Goal: Use online tool/utility: Use online tool/utility

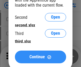
click at [40, 57] on span "Continue" at bounding box center [36, 57] width 15 height 4
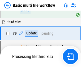
scroll to position [146, 0]
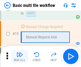
click at [20, 56] on img "button" at bounding box center [19, 54] width 6 height 6
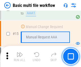
scroll to position [352, 0]
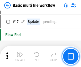
click at [20, 56] on img "button" at bounding box center [19, 54] width 6 height 6
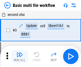
click at [20, 56] on img "button" at bounding box center [19, 54] width 6 height 6
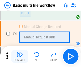
click at [20, 56] on img "button" at bounding box center [19, 54] width 6 height 6
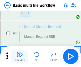
click at [20, 56] on img "button" at bounding box center [19, 54] width 6 height 6
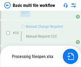
scroll to position [248, 0]
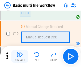
click at [20, 56] on img "button" at bounding box center [19, 54] width 6 height 6
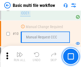
click at [20, 56] on img "button" at bounding box center [19, 54] width 6 height 6
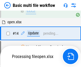
scroll to position [276, 0]
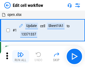
click at [20, 56] on img "button" at bounding box center [20, 54] width 6 height 6
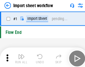
click at [20, 56] on img "button" at bounding box center [20, 54] width 6 height 6
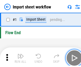
scroll to position [2, 0]
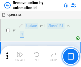
scroll to position [20, 0]
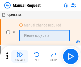
click at [20, 56] on img "button" at bounding box center [19, 54] width 6 height 6
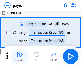
click at [20, 56] on img "button" at bounding box center [19, 54] width 6 height 6
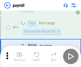
scroll to position [38, 0]
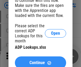
click at [40, 61] on span "Continue" at bounding box center [36, 63] width 15 height 4
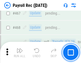
scroll to position [2817, 0]
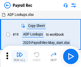
click at [20, 56] on img "button" at bounding box center [19, 54] width 6 height 6
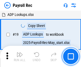
scroll to position [32, 0]
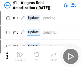
click at [20, 56] on img "button" at bounding box center [19, 54] width 6 height 6
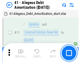
scroll to position [65, 0]
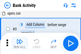
click at [20, 43] on img "button" at bounding box center [19, 41] width 6 height 6
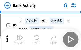
scroll to position [28, 0]
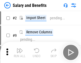
click at [20, 52] on img "button" at bounding box center [19, 50] width 6 height 6
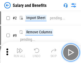
scroll to position [7, 0]
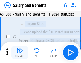
click at [20, 52] on img "button" at bounding box center [19, 50] width 6 height 6
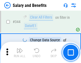
scroll to position [2475, 0]
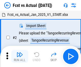
click at [20, 52] on img "button" at bounding box center [19, 54] width 6 height 6
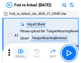
scroll to position [7, 0]
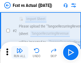
click at [20, 52] on img "button" at bounding box center [19, 50] width 6 height 6
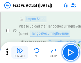
scroll to position [49, 0]
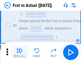
click at [20, 52] on img "button" at bounding box center [19, 50] width 6 height 6
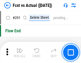
scroll to position [2502, 0]
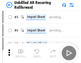
scroll to position [11, 0]
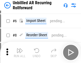
click at [20, 52] on img "button" at bounding box center [19, 50] width 6 height 6
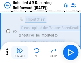
click at [20, 52] on img "button" at bounding box center [19, 50] width 6 height 6
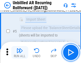
scroll to position [50, 0]
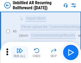
click at [20, 52] on img "button" at bounding box center [19, 50] width 6 height 6
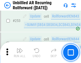
scroll to position [1796, 0]
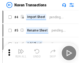
scroll to position [8, 0]
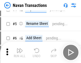
click at [20, 52] on img "button" at bounding box center [19, 50] width 6 height 6
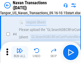
click at [20, 52] on img "button" at bounding box center [19, 50] width 6 height 6
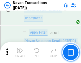
scroll to position [1714, 0]
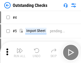
click at [20, 52] on img "button" at bounding box center [19, 50] width 6 height 6
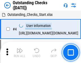
scroll to position [22, 0]
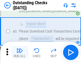
click at [20, 52] on img "button" at bounding box center [19, 50] width 6 height 6
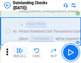
scroll to position [55, 0]
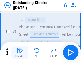
click at [20, 52] on img "button" at bounding box center [19, 50] width 6 height 6
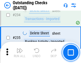
scroll to position [1605, 0]
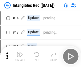
click at [20, 56] on img "button" at bounding box center [19, 54] width 6 height 6
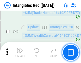
scroll to position [206, 0]
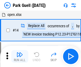
click at [20, 52] on img "button" at bounding box center [19, 54] width 6 height 6
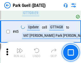
scroll to position [661, 0]
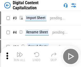
click at [20, 52] on img "button" at bounding box center [19, 54] width 6 height 6
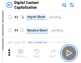
scroll to position [11, 0]
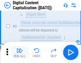
click at [20, 52] on img "button" at bounding box center [19, 50] width 6 height 6
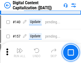
scroll to position [557, 0]
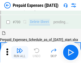
click at [20, 52] on img "button" at bounding box center [19, 50] width 6 height 6
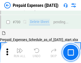
scroll to position [1422, 0]
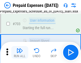
click at [20, 52] on img "button" at bounding box center [19, 50] width 6 height 6
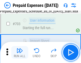
scroll to position [1454, 0]
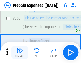
click at [20, 52] on img "button" at bounding box center [19, 50] width 6 height 6
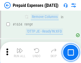
scroll to position [5147, 0]
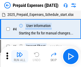
click at [20, 56] on img "button" at bounding box center [19, 54] width 6 height 6
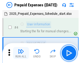
scroll to position [23, 0]
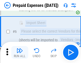
click at [20, 52] on img "button" at bounding box center [19, 50] width 6 height 6
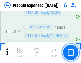
scroll to position [1841, 0]
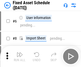
click at [20, 56] on img "button" at bounding box center [19, 54] width 6 height 6
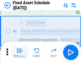
click at [20, 52] on img "button" at bounding box center [19, 50] width 6 height 6
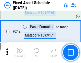
scroll to position [1637, 0]
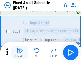
click at [20, 52] on img "button" at bounding box center [19, 50] width 6 height 6
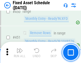
scroll to position [2363, 0]
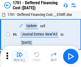
click at [20, 56] on img "button" at bounding box center [19, 54] width 6 height 6
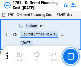
scroll to position [63, 0]
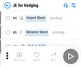
click at [20, 52] on img "button" at bounding box center [19, 54] width 6 height 6
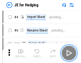
scroll to position [1, 0]
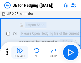
click at [20, 52] on img "button" at bounding box center [19, 50] width 6 height 6
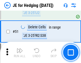
scroll to position [342, 0]
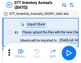
scroll to position [1, 0]
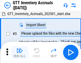
click at [20, 52] on img "button" at bounding box center [19, 50] width 6 height 6
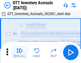
click at [20, 52] on img "button" at bounding box center [19, 50] width 6 height 6
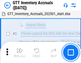
scroll to position [34, 0]
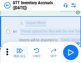
click at [20, 52] on img "button" at bounding box center [19, 50] width 6 height 6
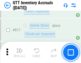
scroll to position [4012, 0]
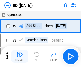
click at [20, 56] on img "button" at bounding box center [19, 54] width 6 height 6
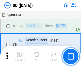
scroll to position [51, 0]
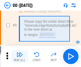
click at [20, 56] on img "button" at bounding box center [19, 54] width 6 height 6
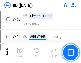
scroll to position [2365, 0]
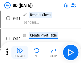
click at [20, 52] on img "button" at bounding box center [19, 50] width 6 height 6
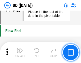
scroll to position [2530, 0]
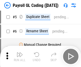
click at [20, 56] on img "button" at bounding box center [19, 54] width 6 height 6
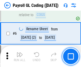
scroll to position [63, 0]
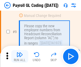
click at [20, 56] on img "button" at bounding box center [19, 54] width 6 height 6
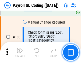
scroll to position [1240, 0]
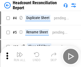
click at [20, 56] on img "button" at bounding box center [19, 54] width 6 height 6
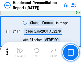
scroll to position [635, 0]
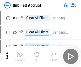
click at [20, 56] on img "button" at bounding box center [19, 54] width 6 height 6
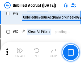
scroll to position [479, 0]
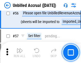
click at [20, 52] on img "button" at bounding box center [19, 50] width 6 height 6
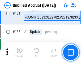
scroll to position [1575, 0]
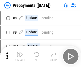
click at [20, 56] on img "button" at bounding box center [19, 54] width 6 height 6
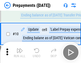
scroll to position [33, 0]
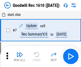
scroll to position [90, 0]
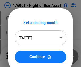
click at [20, 56] on img "button" at bounding box center [19, 54] width 6 height 6
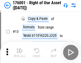
scroll to position [34, 0]
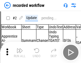
click at [20, 52] on img "button" at bounding box center [19, 50] width 6 height 6
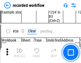
scroll to position [1652, 0]
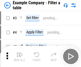
click at [20, 56] on img "button" at bounding box center [19, 54] width 6 height 6
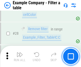
scroll to position [484, 0]
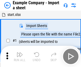
click at [20, 52] on img "button" at bounding box center [19, 54] width 6 height 6
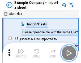
scroll to position [8, 0]
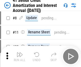
click at [20, 52] on img "button" at bounding box center [19, 54] width 6 height 6
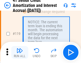
click at [20, 52] on img "button" at bounding box center [19, 50] width 6 height 6
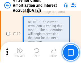
scroll to position [499, 0]
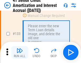
click at [20, 52] on img "button" at bounding box center [19, 50] width 6 height 6
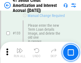
scroll to position [552, 0]
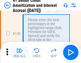
click at [20, 52] on img "button" at bounding box center [19, 50] width 6 height 6
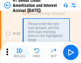
click at [20, 52] on img "button" at bounding box center [19, 50] width 6 height 6
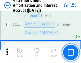
scroll to position [1184, 0]
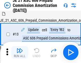
click at [20, 52] on img "button" at bounding box center [19, 50] width 6 height 6
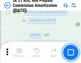
scroll to position [973, 0]
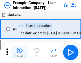
click at [20, 52] on img "button" at bounding box center [19, 50] width 6 height 6
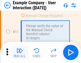
click at [20, 52] on img "button" at bounding box center [19, 50] width 6 height 6
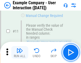
scroll to position [114, 0]
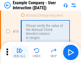
click at [20, 52] on img "button" at bounding box center [19, 50] width 6 height 6
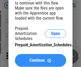
click at [40, 60] on span "Continue" at bounding box center [36, 60] width 15 height 4
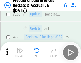
scroll to position [685, 0]
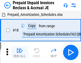
click at [20, 52] on img "button" at bounding box center [19, 50] width 6 height 6
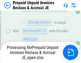
scroll to position [404, 0]
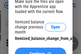
click at [40, 52] on span "Continue" at bounding box center [36, 54] width 15 height 4
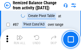
scroll to position [517, 0]
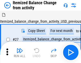
scroll to position [8, 0]
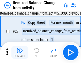
click at [20, 52] on img "button" at bounding box center [19, 50] width 6 height 6
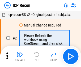
scroll to position [2, 0]
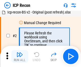
click at [20, 56] on img "button" at bounding box center [19, 54] width 6 height 6
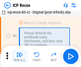
click at [20, 56] on img "button" at bounding box center [19, 54] width 6 height 6
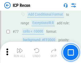
scroll to position [475, 0]
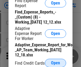
click at [55, 63] on span "Open" at bounding box center [55, 63] width 9 height 4
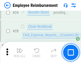
scroll to position [247, 0]
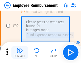
click at [20, 52] on img "button" at bounding box center [19, 50] width 6 height 6
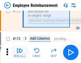
click at [20, 52] on img "button" at bounding box center [19, 50] width 6 height 6
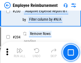
scroll to position [1337, 0]
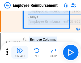
click at [20, 52] on img "button" at bounding box center [19, 50] width 6 height 6
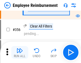
click at [20, 52] on img "button" at bounding box center [19, 50] width 6 height 6
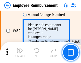
scroll to position [3360, 0]
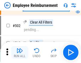
click at [20, 52] on img "button" at bounding box center [19, 50] width 6 height 6
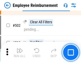
click at [20, 52] on img "button" at bounding box center [19, 50] width 6 height 6
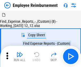
scroll to position [18, 0]
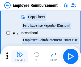
click at [20, 56] on img "button" at bounding box center [19, 54] width 6 height 6
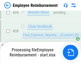
scroll to position [247, 0]
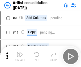
click at [20, 56] on img "button" at bounding box center [19, 54] width 6 height 6
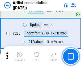
scroll to position [2186, 0]
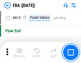
scroll to position [4732, 0]
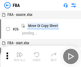
scroll to position [5, 0]
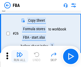
click at [20, 56] on img "button" at bounding box center [19, 54] width 6 height 6
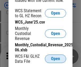
click at [55, 59] on span "Open" at bounding box center [55, 59] width 9 height 4
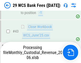
scroll to position [216, 0]
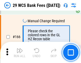
click at [20, 52] on img "button" at bounding box center [19, 50] width 6 height 6
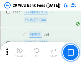
scroll to position [2560, 0]
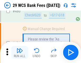
click at [20, 52] on img "button" at bounding box center [19, 50] width 6 height 6
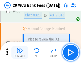
scroll to position [2726, 0]
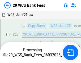
scroll to position [105, 0]
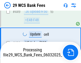
scroll to position [2603, 0]
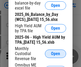
click at [55, 56] on span "Open" at bounding box center [55, 54] width 9 height 4
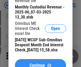
click at [40, 63] on span "Continue" at bounding box center [36, 65] width 15 height 4
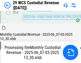
scroll to position [396, 0]
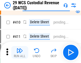
click at [20, 52] on img "button" at bounding box center [19, 50] width 6 height 6
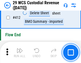
scroll to position [2525, 0]
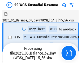
scroll to position [13, 0]
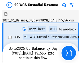
scroll to position [10, 0]
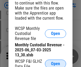
click at [55, 63] on span "Open" at bounding box center [55, 64] width 9 height 4
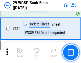
scroll to position [1757, 0]
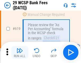
click at [20, 52] on img "button" at bounding box center [19, 50] width 6 height 6
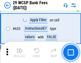
scroll to position [3047, 0]
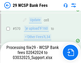
scroll to position [2628, 0]
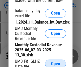
click at [55, 63] on span "Open" at bounding box center [55, 64] width 9 height 4
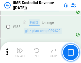
scroll to position [1947, 0]
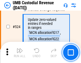
click at [20, 52] on img "button" at bounding box center [19, 50] width 6 height 6
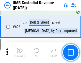
scroll to position [3051, 0]
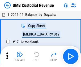
scroll to position [4, 0]
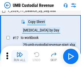
click at [20, 56] on img "button" at bounding box center [19, 54] width 6 height 6
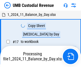
scroll to position [4, 0]
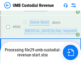
scroll to position [3039, 0]
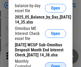
click at [55, 64] on span "Open" at bounding box center [55, 66] width 9 height 4
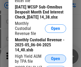
click at [55, 61] on span "Open" at bounding box center [55, 59] width 9 height 4
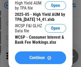
click at [40, 60] on span "Continue" at bounding box center [36, 58] width 15 height 4
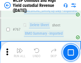
scroll to position [4307, 0]
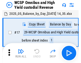
scroll to position [3, 0]
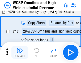
click at [20, 52] on img "button" at bounding box center [19, 50] width 6 height 6
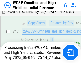
scroll to position [110, 0]
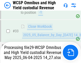
scroll to position [235, 0]
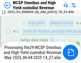
scroll to position [110, 0]
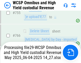
scroll to position [4295, 0]
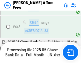
scroll to position [1380, 0]
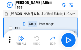
scroll to position [5, 0]
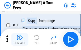
click at [20, 39] on img "button" at bounding box center [19, 37] width 6 height 6
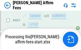
scroll to position [1386, 0]
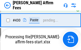
scroll to position [1222, 0]
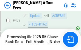
scroll to position [1386, 0]
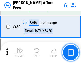
scroll to position [1380, 0]
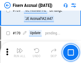
scroll to position [1170, 0]
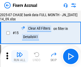
click at [20, 56] on img "button" at bounding box center [19, 54] width 6 height 6
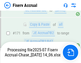
scroll to position [1462, 0]
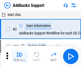
click at [20, 52] on img "button" at bounding box center [19, 54] width 6 height 6
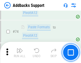
scroll to position [385, 0]
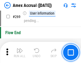
scroll to position [1483, 0]
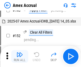
click at [20, 56] on img "button" at bounding box center [19, 54] width 6 height 6
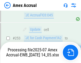
scroll to position [1575, 0]
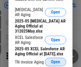
click at [55, 60] on span "Open" at bounding box center [55, 62] width 9 height 4
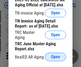
click at [55, 55] on span "Open" at bounding box center [55, 57] width 9 height 4
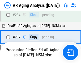
scroll to position [819, 0]
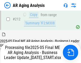
scroll to position [813, 0]
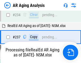
scroll to position [835, 0]
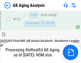
scroll to position [791, 0]
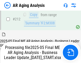
scroll to position [795, 0]
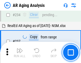
scroll to position [813, 0]
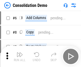
click at [20, 56] on img "button" at bounding box center [19, 54] width 6 height 6
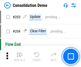
scroll to position [1658, 0]
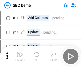
click at [20, 56] on img "button" at bounding box center [19, 54] width 6 height 6
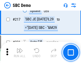
scroll to position [1305, 0]
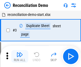
click at [20, 56] on img "button" at bounding box center [19, 54] width 6 height 6
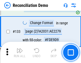
scroll to position [628, 0]
